Goal: Register for event/course

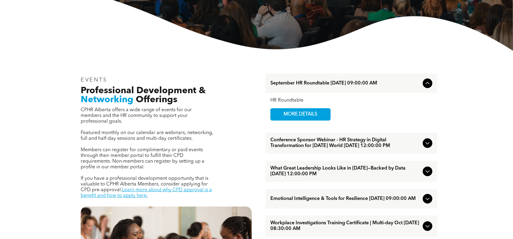
scroll to position [151, 0]
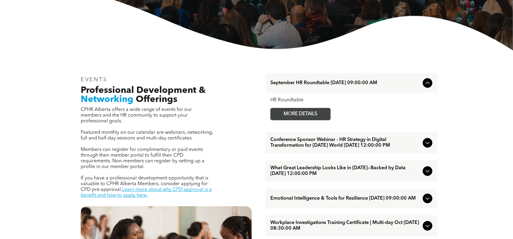
click at [294, 116] on span "MORE DETAILS" at bounding box center [301, 114] width 48 height 12
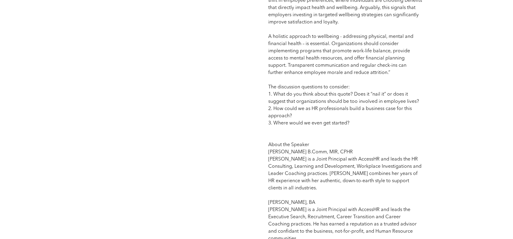
scroll to position [692, 0]
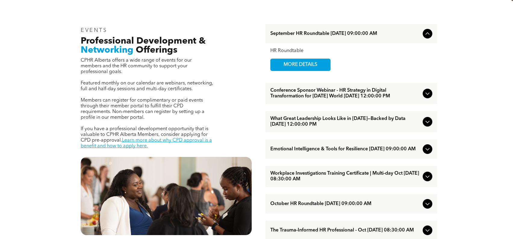
scroll to position [211, 0]
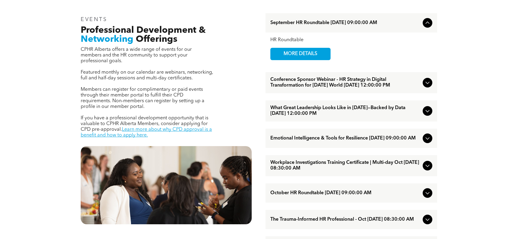
click at [429, 115] on icon at bounding box center [427, 110] width 7 height 7
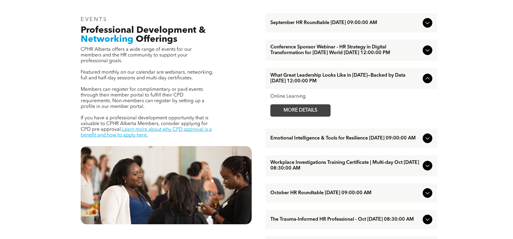
click at [313, 117] on span "MORE DETAILS" at bounding box center [301, 111] width 48 height 12
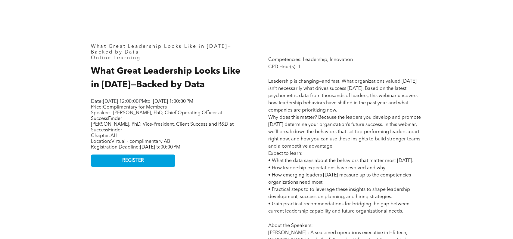
scroll to position [271, 0]
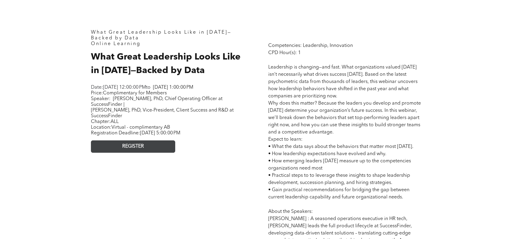
click at [145, 153] on link "REGISTER" at bounding box center [133, 147] width 84 height 12
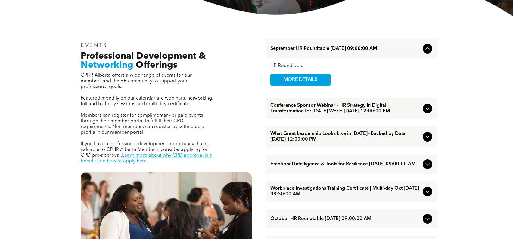
scroll to position [241, 0]
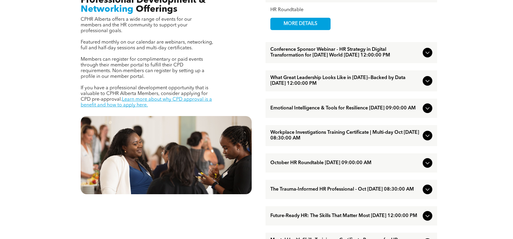
click at [428, 165] on icon at bounding box center [427, 163] width 4 height 2
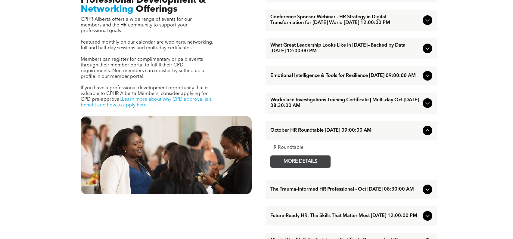
click at [311, 168] on span "MORE DETAILS" at bounding box center [301, 162] width 48 height 12
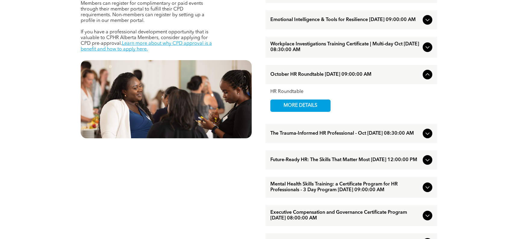
scroll to position [301, 0]
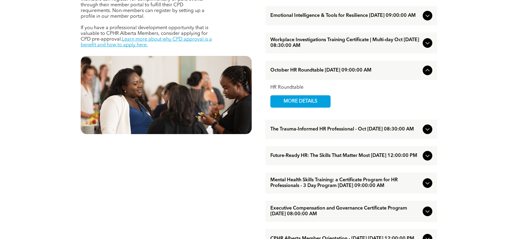
click at [428, 133] on icon at bounding box center [427, 129] width 7 height 7
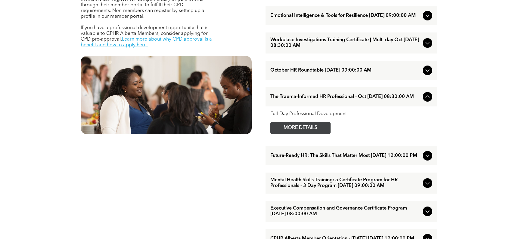
click at [309, 134] on span "MORE DETAILS" at bounding box center [301, 128] width 48 height 12
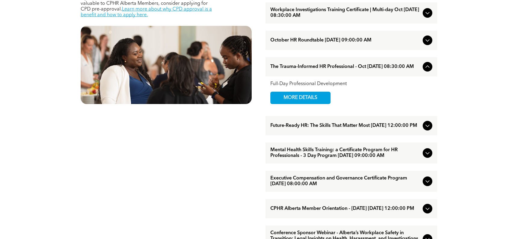
click at [433, 135] on div "Future-Ready HR: The Skills That Matter Most [DATE] 12:00:00 PM" at bounding box center [352, 125] width 172 height 19
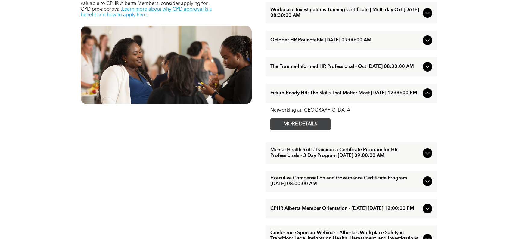
click at [293, 130] on span "MORE DETAILS" at bounding box center [301, 125] width 48 height 12
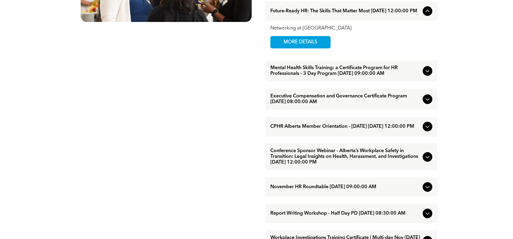
scroll to position [452, 0]
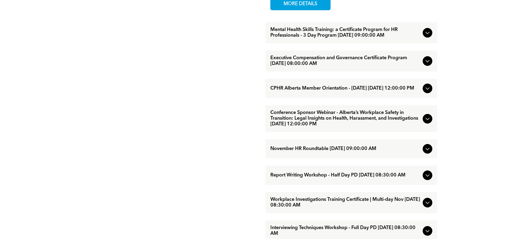
click at [426, 153] on icon at bounding box center [427, 148] width 7 height 7
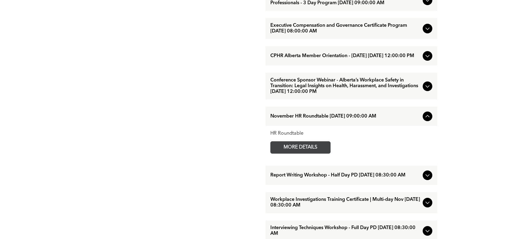
click at [316, 154] on span "MORE DETAILS" at bounding box center [301, 148] width 48 height 12
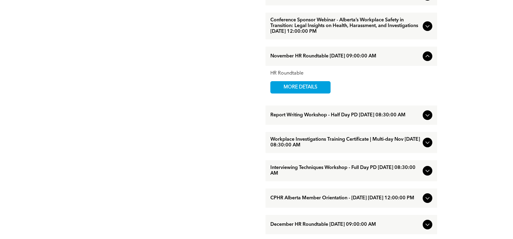
scroll to position [572, 0]
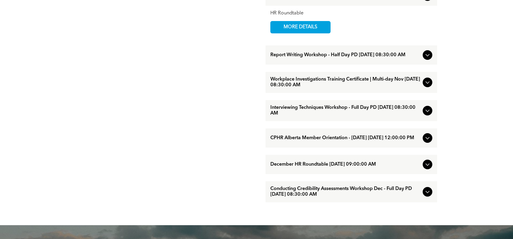
click at [425, 86] on icon at bounding box center [427, 82] width 7 height 7
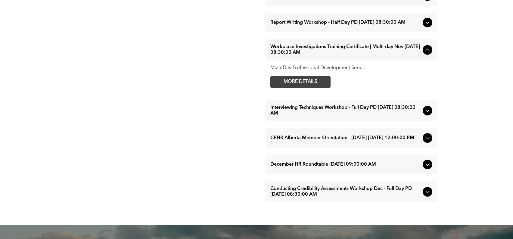
click at [312, 88] on span "MORE DETAILS" at bounding box center [301, 82] width 48 height 12
click at [426, 168] on icon at bounding box center [427, 164] width 7 height 7
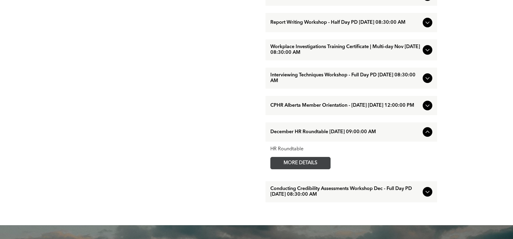
click at [304, 169] on span "MORE DETAILS" at bounding box center [301, 163] width 48 height 12
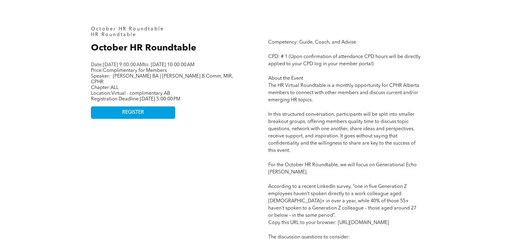
scroll to position [301, 0]
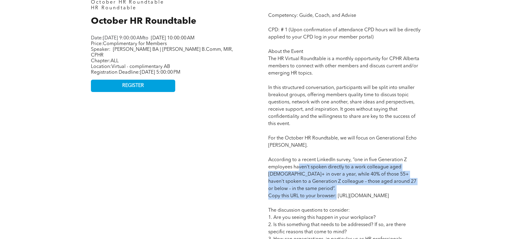
drag, startPoint x: 303, startPoint y: 170, endPoint x: 428, endPoint y: 189, distance: 126.1
click at [428, 189] on div "October HR Roundtable HR Roundtable October HR Roundtable Date: Tuesday, Octobe…" at bounding box center [256, 183] width 361 height 458
click at [428, 188] on div "October HR Roundtable HR Roundtable October HR Roundtable Date: Tuesday, Octobe…" at bounding box center [256, 183] width 361 height 458
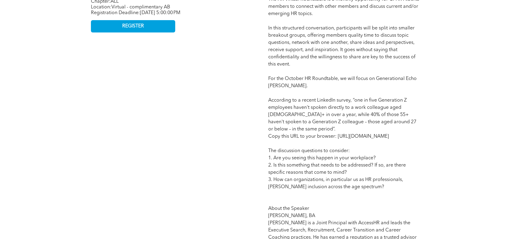
scroll to position [361, 0]
drag, startPoint x: 312, startPoint y: 145, endPoint x: 264, endPoint y: 138, distance: 48.1
click at [264, 138] on div "Competency: Guide, Coach, and Advise CPD: # 1 (Upon confirmation of attendance …" at bounding box center [344, 123] width 163 height 376
copy span "https://www.linkedin.com/news/story/break-out-of-your-echo-chamber-5959732/"
click at [214, 79] on div "October HR Roundtable HR Roundtable October HR Roundtable Date: Tuesday, Octobe…" at bounding box center [167, 123] width 163 height 376
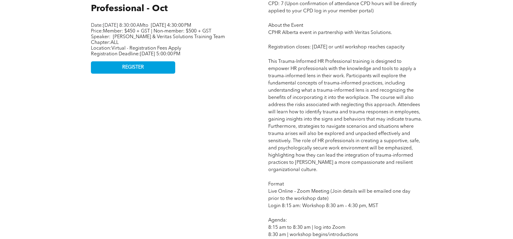
scroll to position [301, 0]
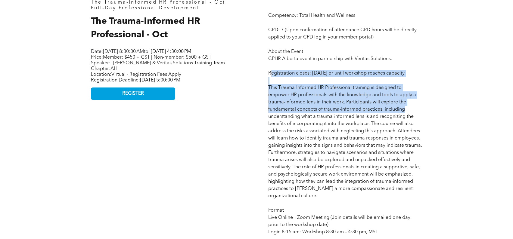
drag, startPoint x: 270, startPoint y: 74, endPoint x: 413, endPoint y: 117, distance: 149.6
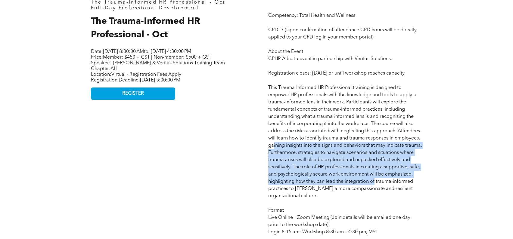
drag, startPoint x: 274, startPoint y: 153, endPoint x: 411, endPoint y: 191, distance: 142.0
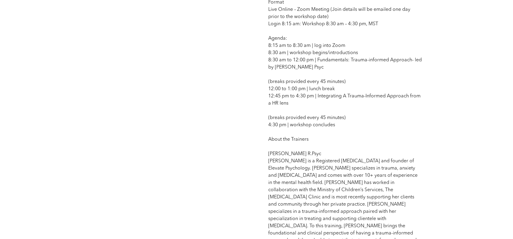
scroll to position [572, 0]
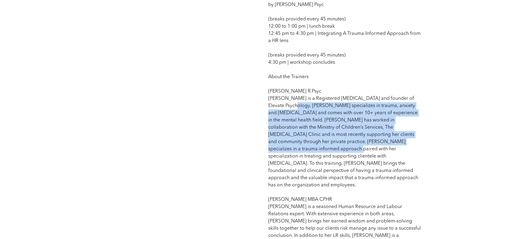
drag, startPoint x: 285, startPoint y: 113, endPoint x: 400, endPoint y: 151, distance: 121.0
click at [400, 151] on span "Competency: Total Health and Wellness CPD: 7 (Upon confirmation of attendance C…" at bounding box center [345, 58] width 154 height 633
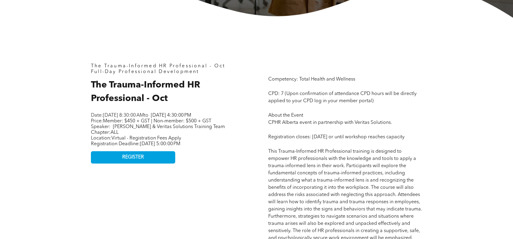
scroll to position [211, 0]
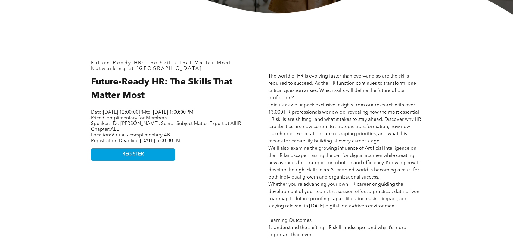
scroll to position [241, 0]
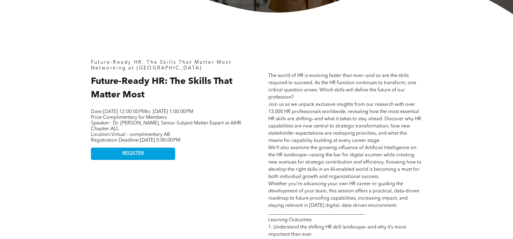
drag, startPoint x: 111, startPoint y: 118, endPoint x: 285, endPoint y: 147, distance: 176.0
click at [209, 144] on div "Date: [DATE] 12:00:00 PM to [DATE] 1:00:00 PM Price: Complimentary for Members …" at bounding box center [166, 127] width 151 height 36
click at [355, 129] on span "The world of HR is evolving faster than ever—and so are the skills required to …" at bounding box center [344, 227] width 153 height 308
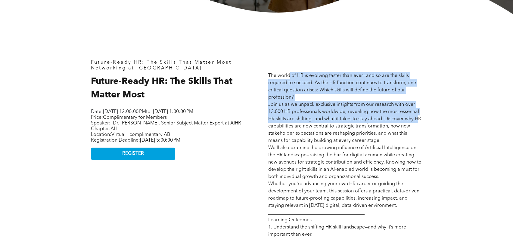
drag, startPoint x: 290, startPoint y: 78, endPoint x: 418, endPoint y: 117, distance: 134.0
click at [418, 117] on span "The world of HR is evolving faster than ever—and so are the skills required to …" at bounding box center [344, 227] width 153 height 308
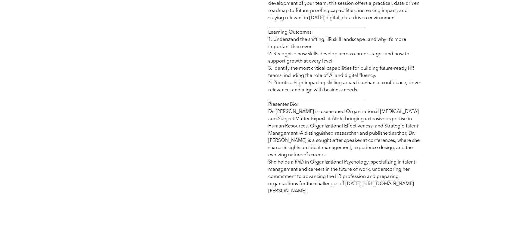
scroll to position [452, 0]
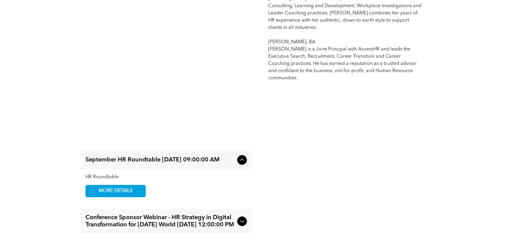
scroll to position [572, 0]
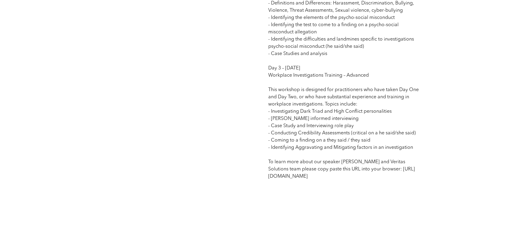
scroll to position [717, 0]
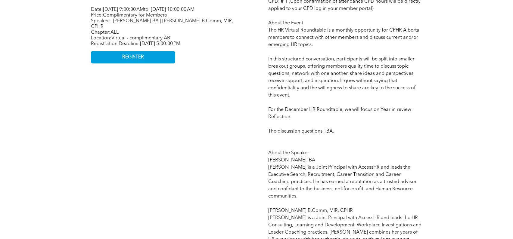
scroll to position [331, 0]
